Goal: Task Accomplishment & Management: Manage account settings

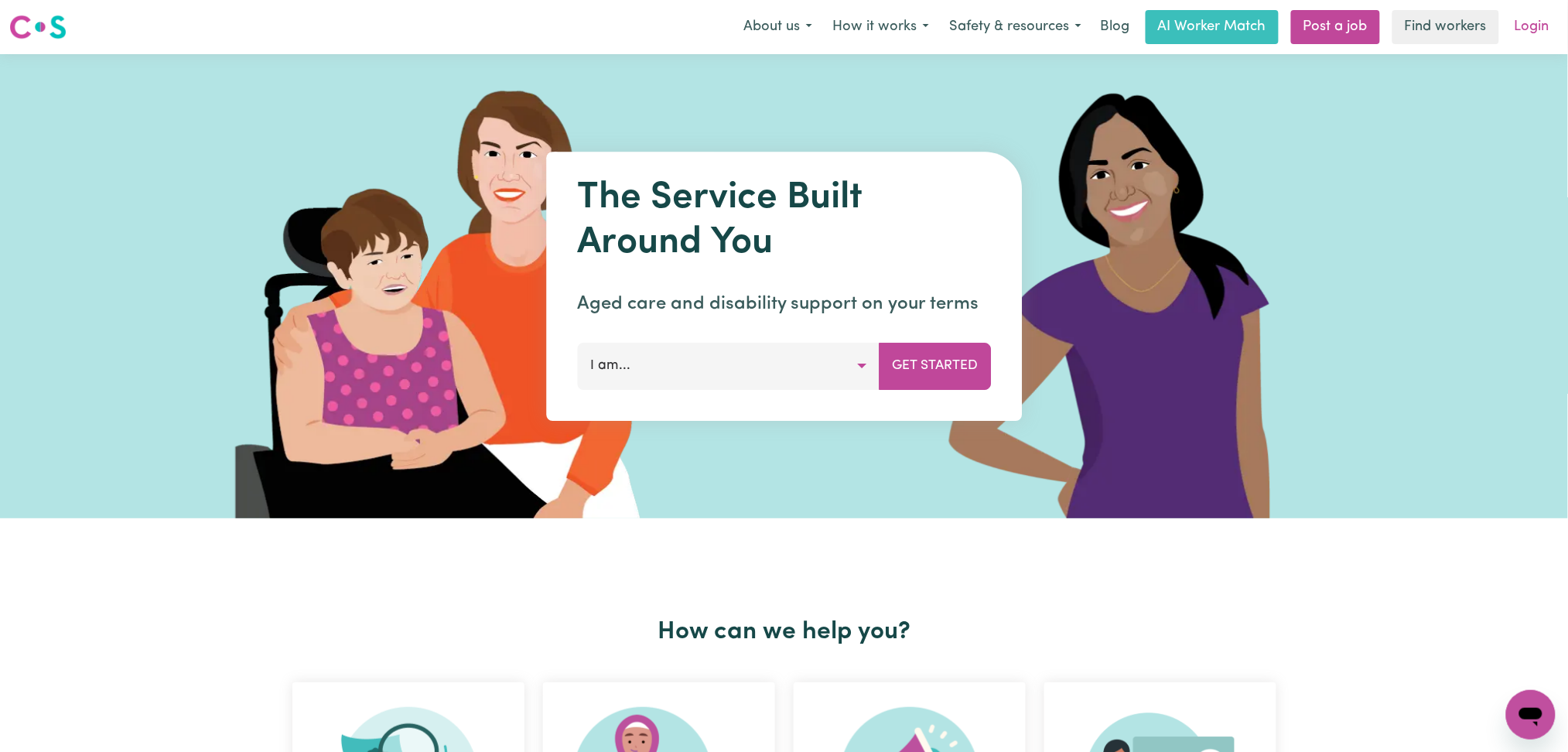
click at [1548, 24] on link "Login" at bounding box center [1532, 28] width 53 height 34
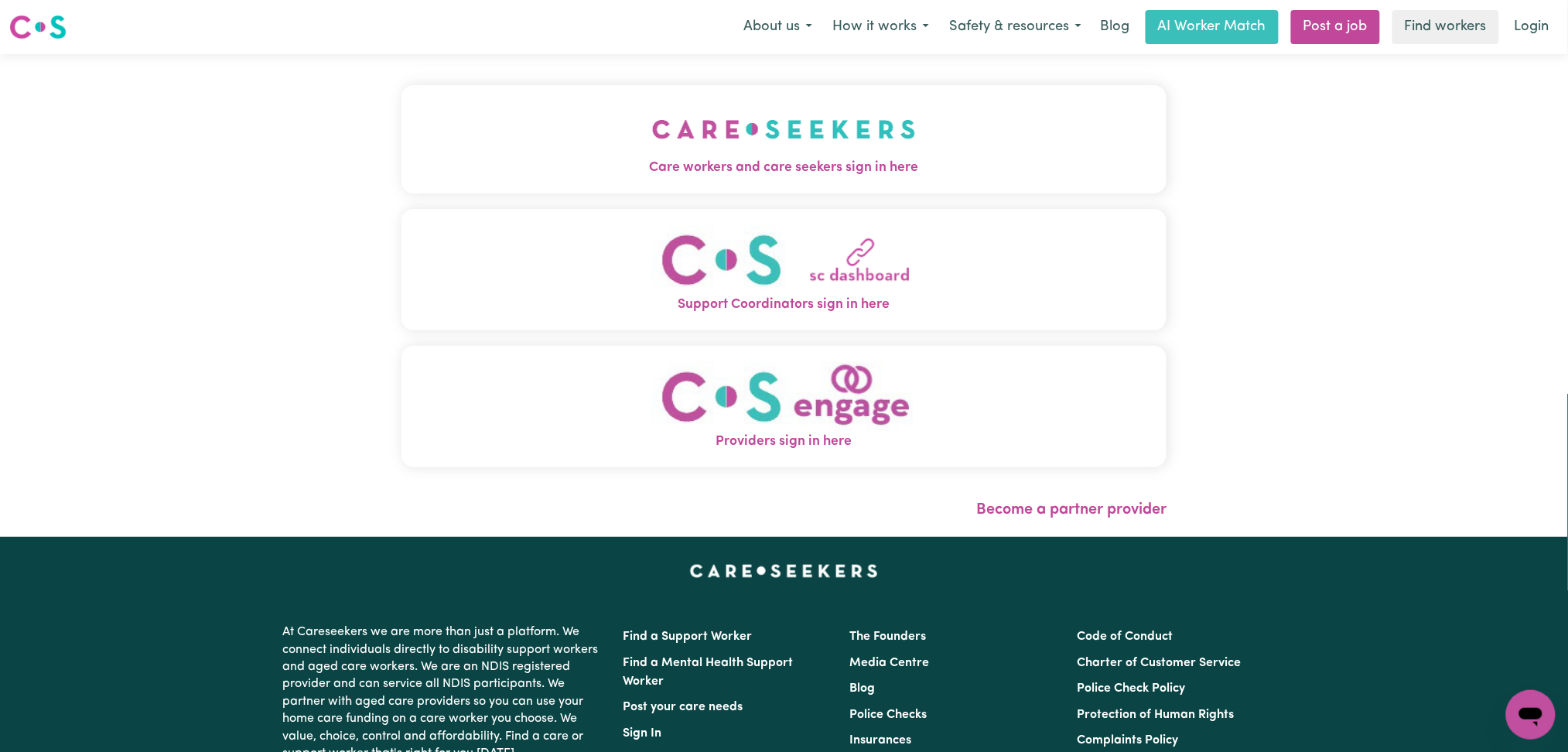
click at [737, 124] on img "Care workers and care seekers sign in here" at bounding box center [784, 129] width 264 height 57
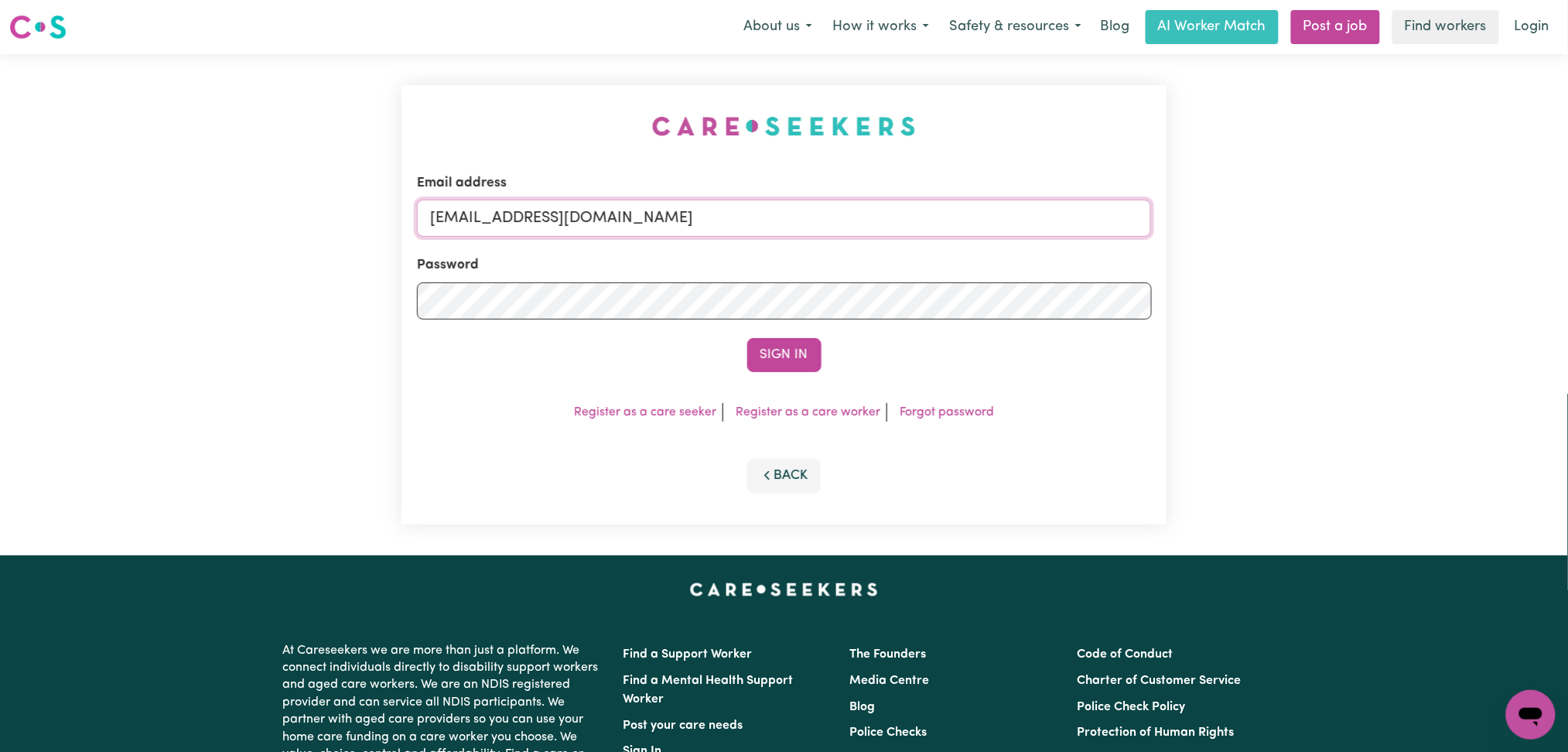
drag, startPoint x: 564, startPoint y: 213, endPoint x: 564, endPoint y: 228, distance: 15.0
click at [564, 214] on input "onboardingcs@careseekers.com.au" at bounding box center [784, 218] width 735 height 37
click at [514, 214] on input "Superuser~jakedworkin@hotmail.com" at bounding box center [784, 218] width 735 height 37
paste input "sohrab.ahmadi0622@g"
drag, startPoint x: 510, startPoint y: 212, endPoint x: 1016, endPoint y: 271, distance: 509.4
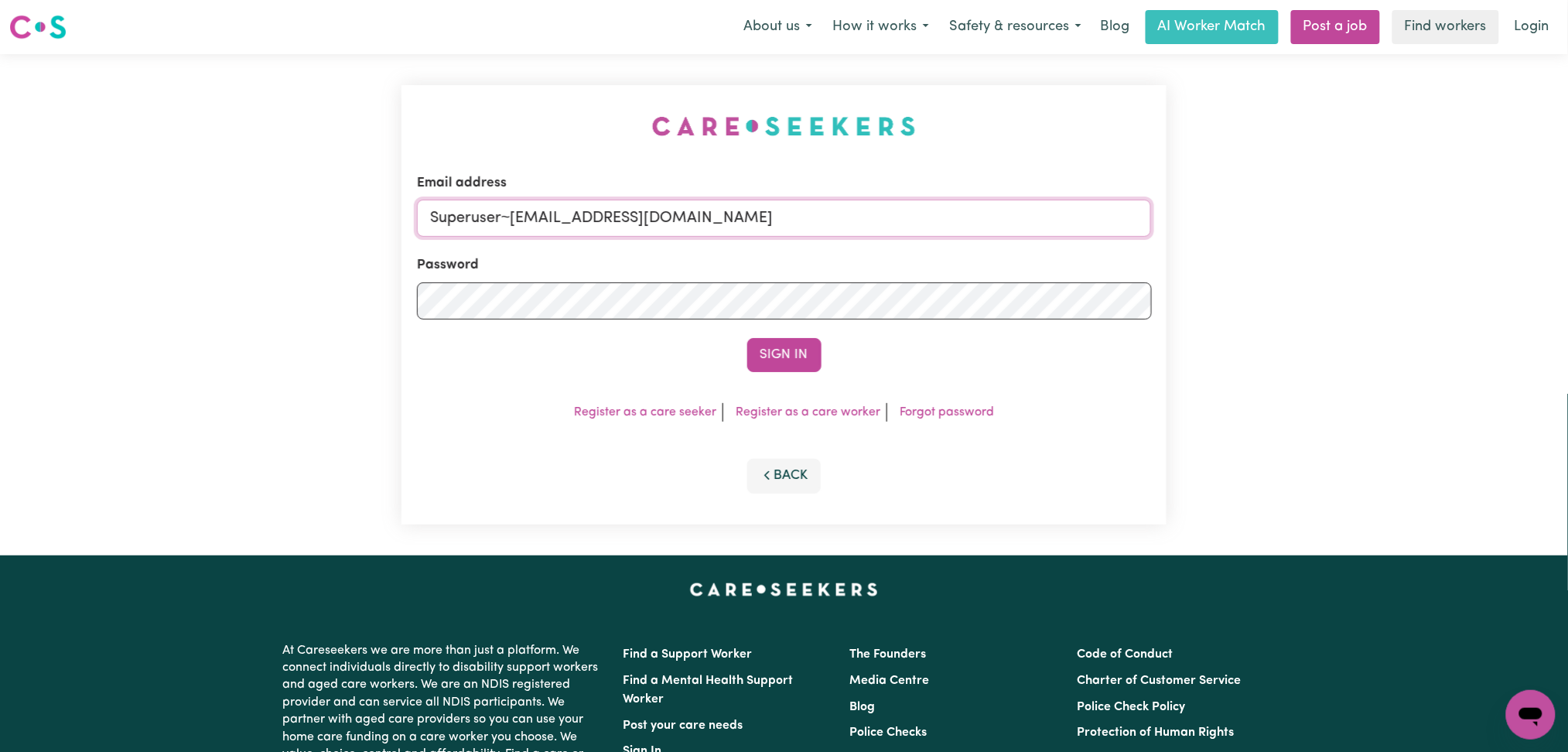
click at [1068, 216] on input "Superuser~sohrab.ahmadi0622@gmail.com" at bounding box center [784, 218] width 735 height 37
type input "Superuser~sohrab.ahmadi0622@gmail.com"
drag, startPoint x: 850, startPoint y: 346, endPoint x: 822, endPoint y: 347, distance: 28.0
click at [834, 346] on div "Sign In" at bounding box center [784, 355] width 735 height 34
click at [803, 347] on button "Sign In" at bounding box center [784, 355] width 74 height 34
